Goal: Find specific page/section: Find specific page/section

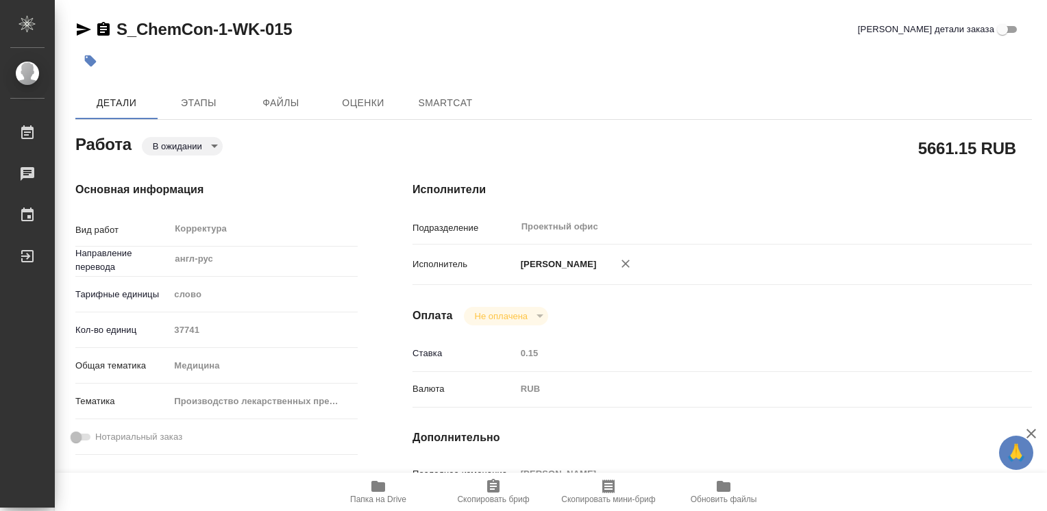
type textarea "x"
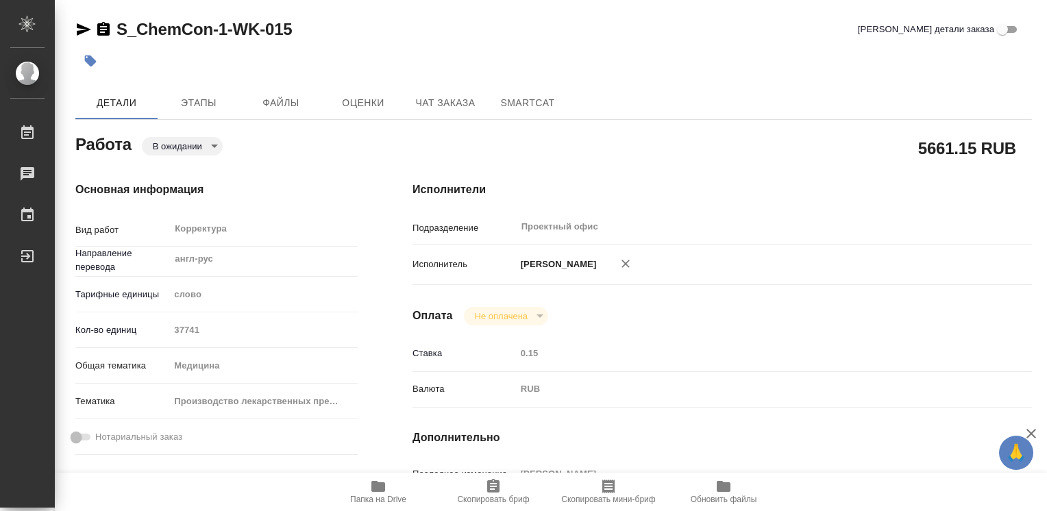
type textarea "x"
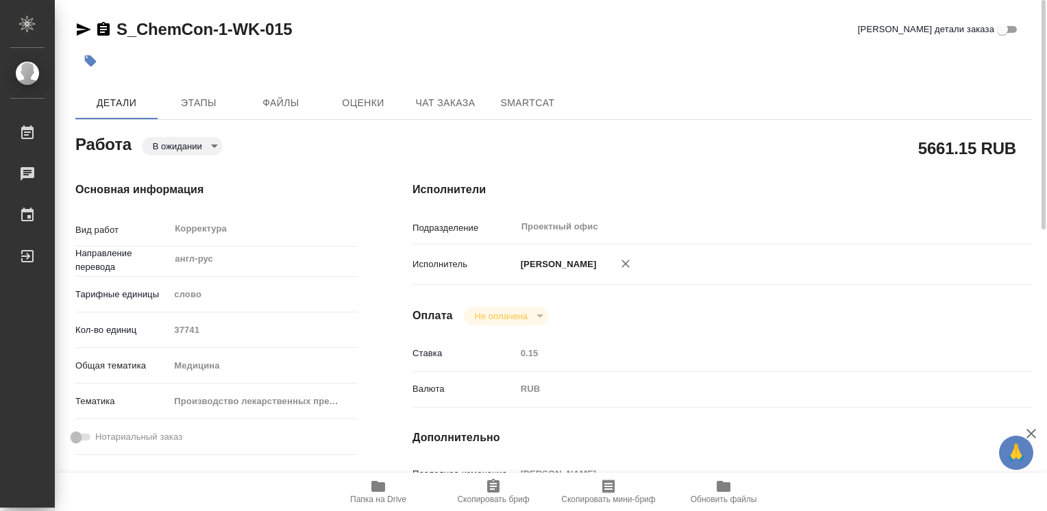
type textarea "x"
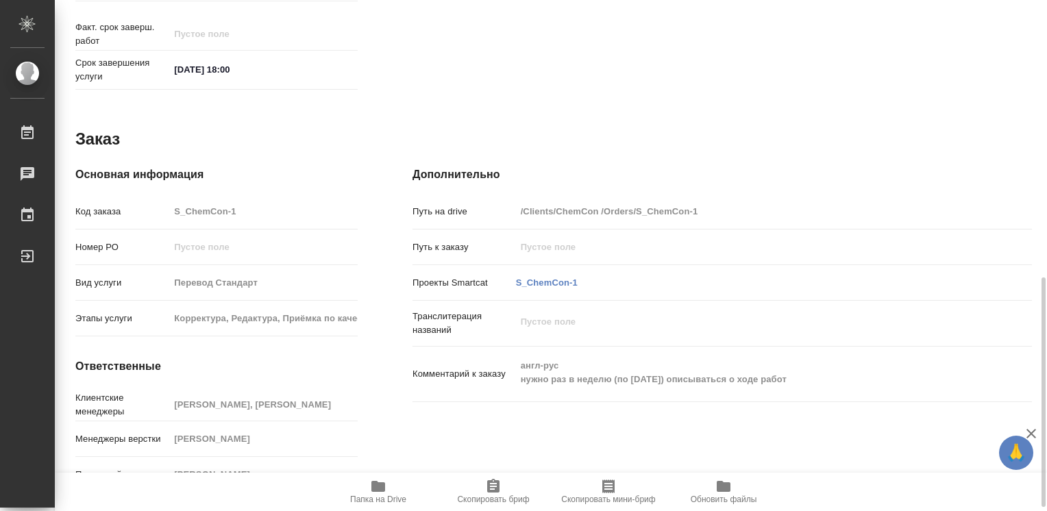
scroll to position [625, 0]
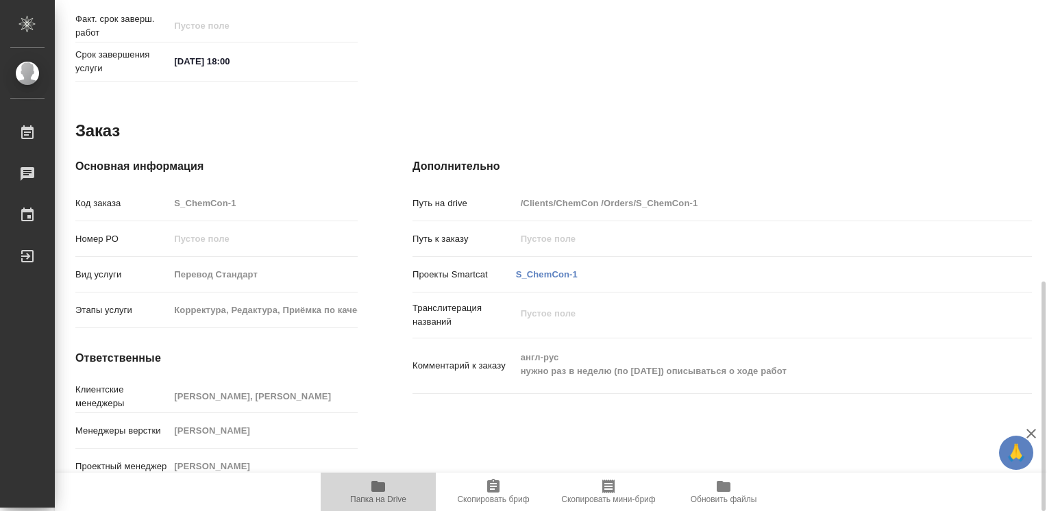
click at [379, 485] on icon "button" at bounding box center [378, 486] width 14 height 11
